Goal: Information Seeking & Learning: Learn about a topic

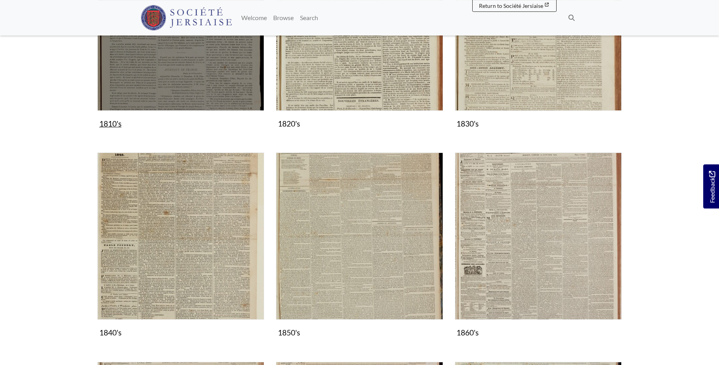
scroll to position [362, 0]
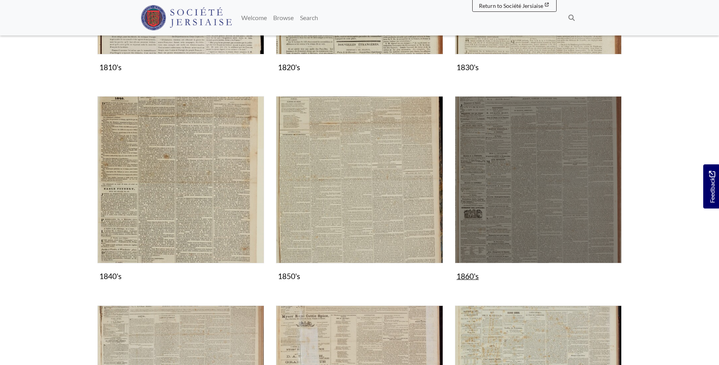
click at [538, 180] on img "Subcollection" at bounding box center [538, 179] width 167 height 167
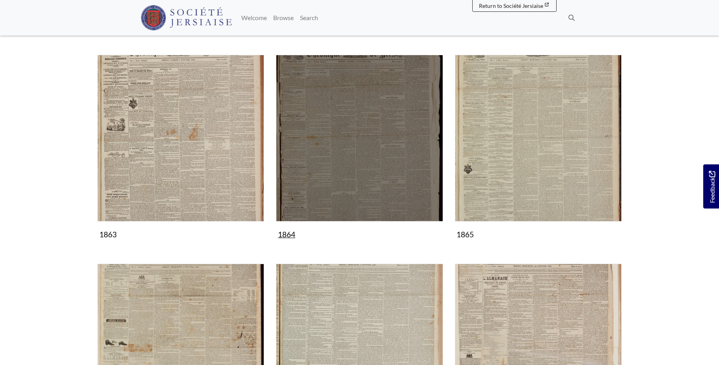
scroll to position [80, 0]
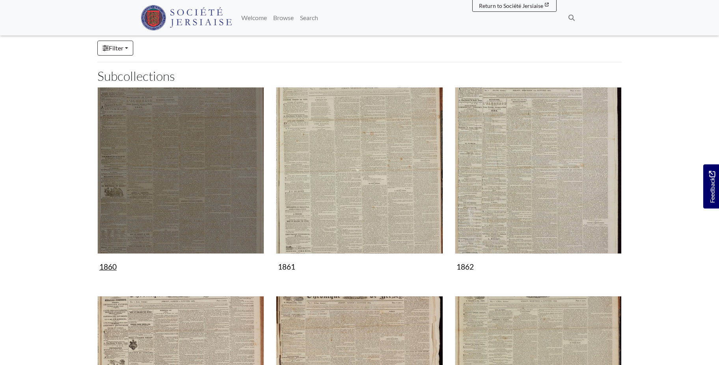
click at [219, 195] on img "Subcollection" at bounding box center [180, 170] width 167 height 167
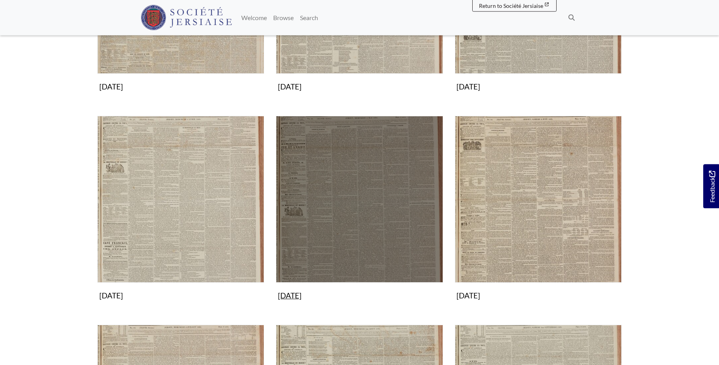
scroll to position [281, 0]
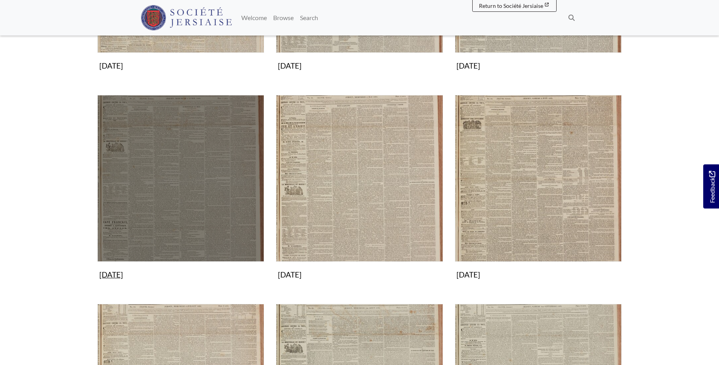
click at [210, 196] on img "Subcollection" at bounding box center [180, 178] width 167 height 167
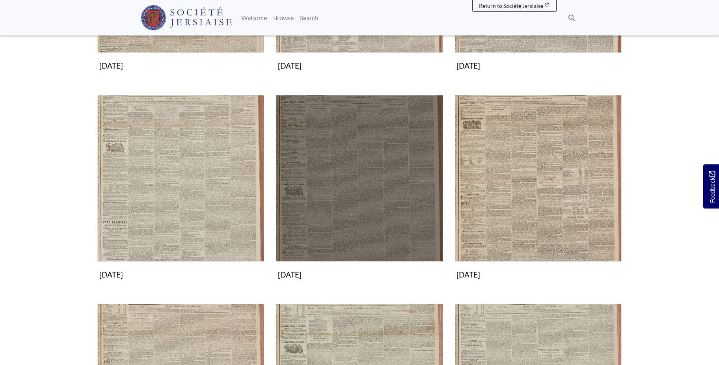
click at [412, 172] on img "Subcollection" at bounding box center [359, 178] width 167 height 167
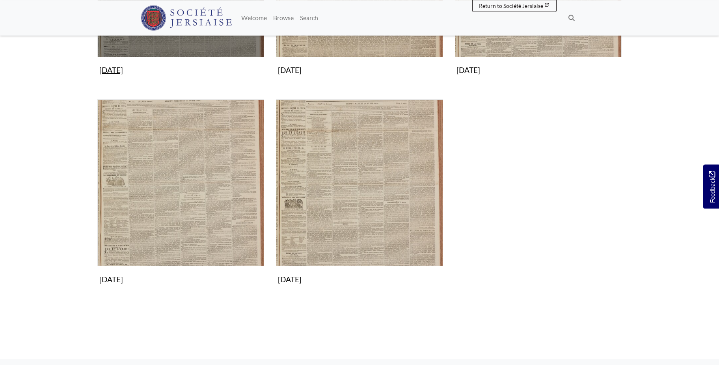
scroll to position [523, 0]
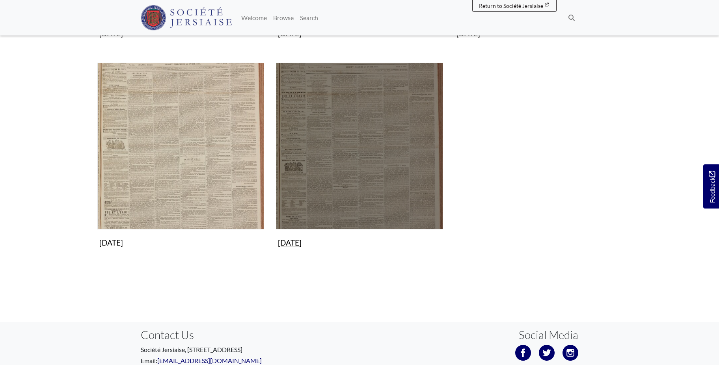
click at [390, 175] on img "Subcollection" at bounding box center [359, 146] width 167 height 167
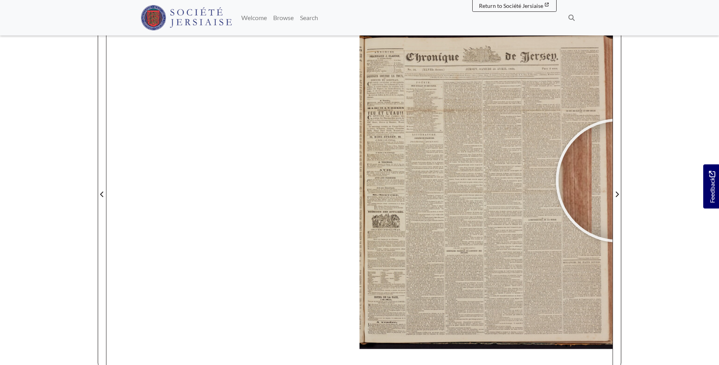
scroll to position [114, 0]
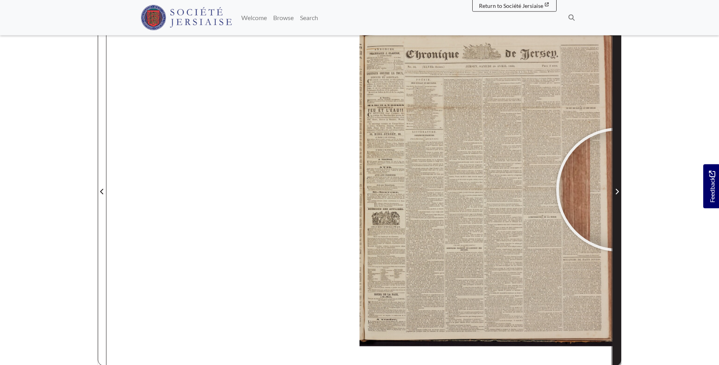
click at [618, 190] on icon "Next Page" at bounding box center [617, 191] width 4 height 6
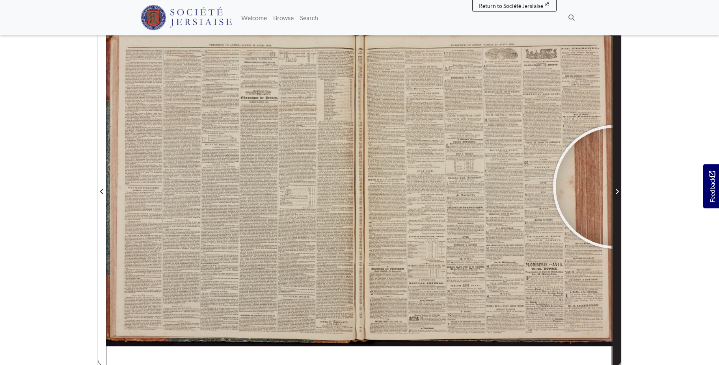
click at [615, 187] on span "Next Page" at bounding box center [617, 191] width 8 height 9
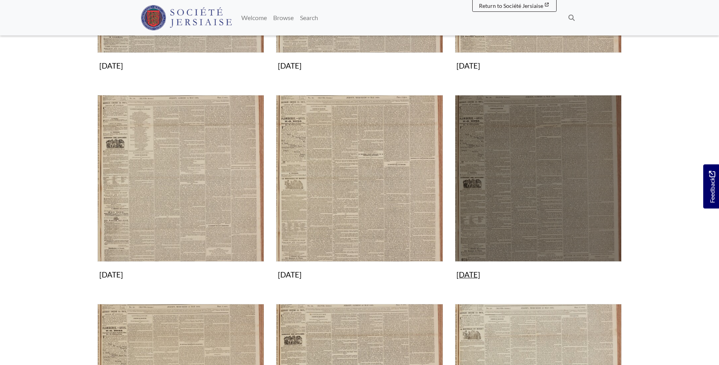
scroll to position [80, 0]
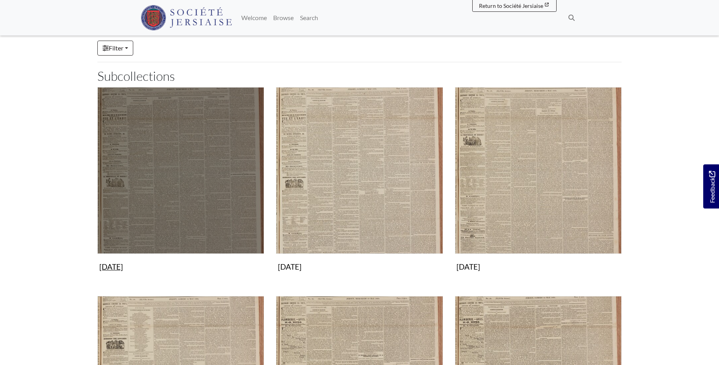
click at [193, 153] on img "Subcollection" at bounding box center [180, 170] width 167 height 167
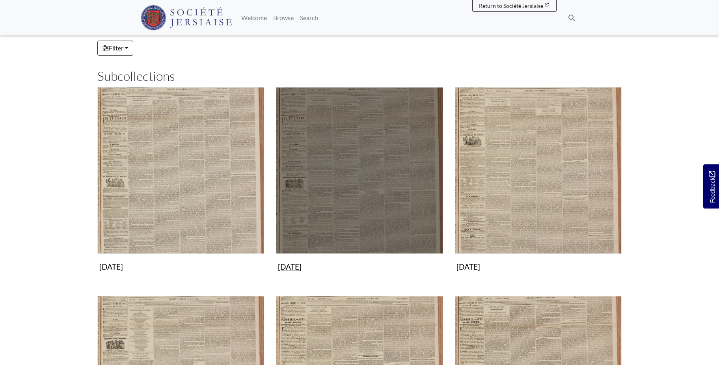
click at [385, 201] on img "Subcollection" at bounding box center [359, 170] width 167 height 167
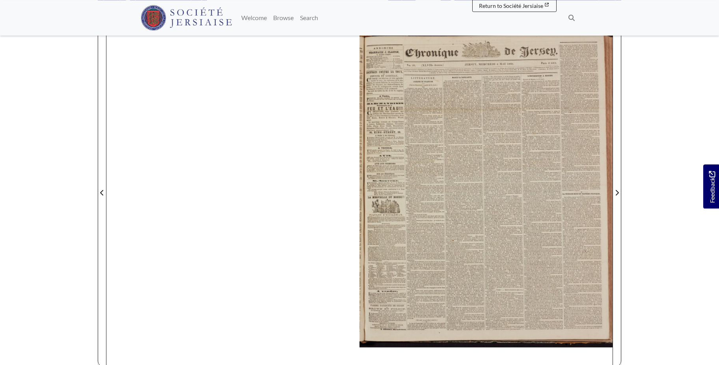
scroll to position [117, 0]
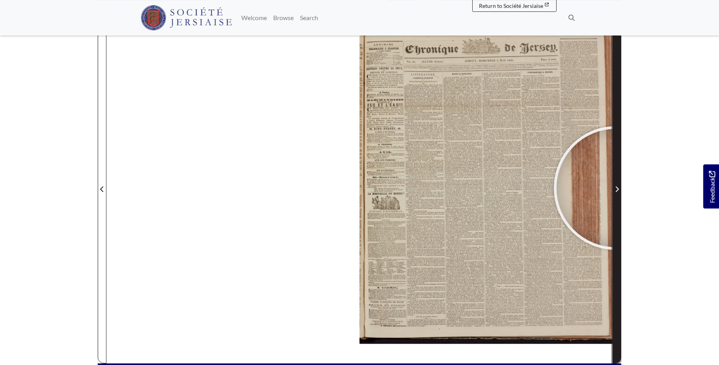
click at [616, 188] on icon "Next Page" at bounding box center [617, 189] width 4 height 6
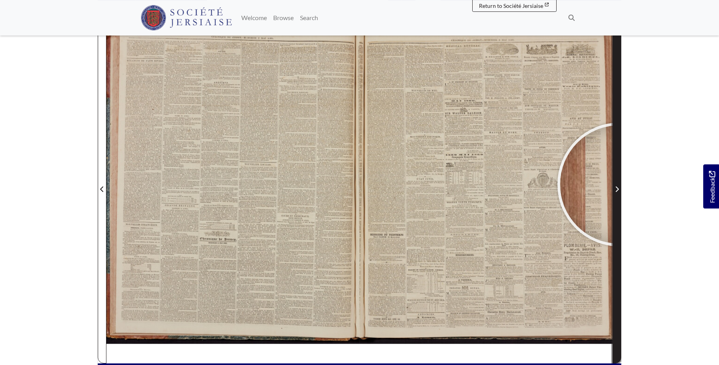
click at [619, 184] on span "Next Page" at bounding box center [617, 184] width 8 height 357
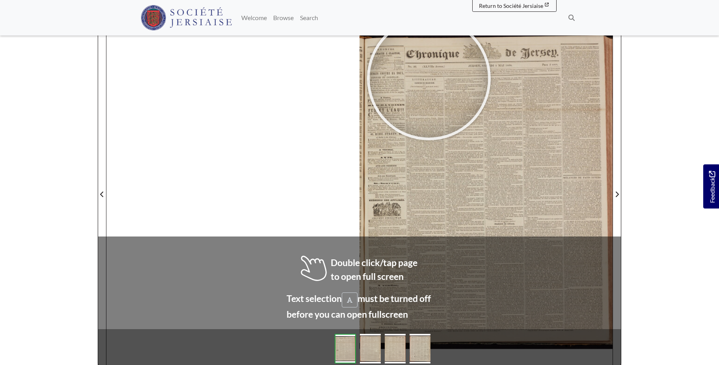
scroll to position [112, 0]
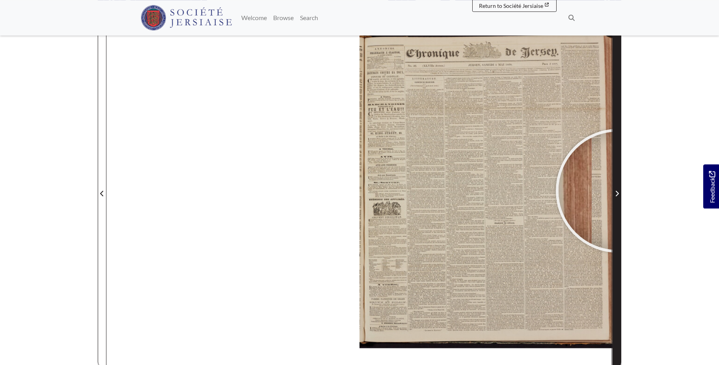
click at [618, 191] on span "Next Page" at bounding box center [617, 193] width 8 height 9
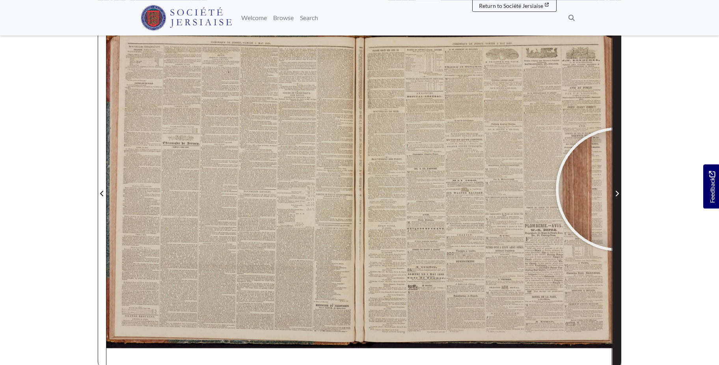
click at [618, 189] on span "Next Page" at bounding box center [617, 193] width 8 height 9
